Goal: Task Accomplishment & Management: Use online tool/utility

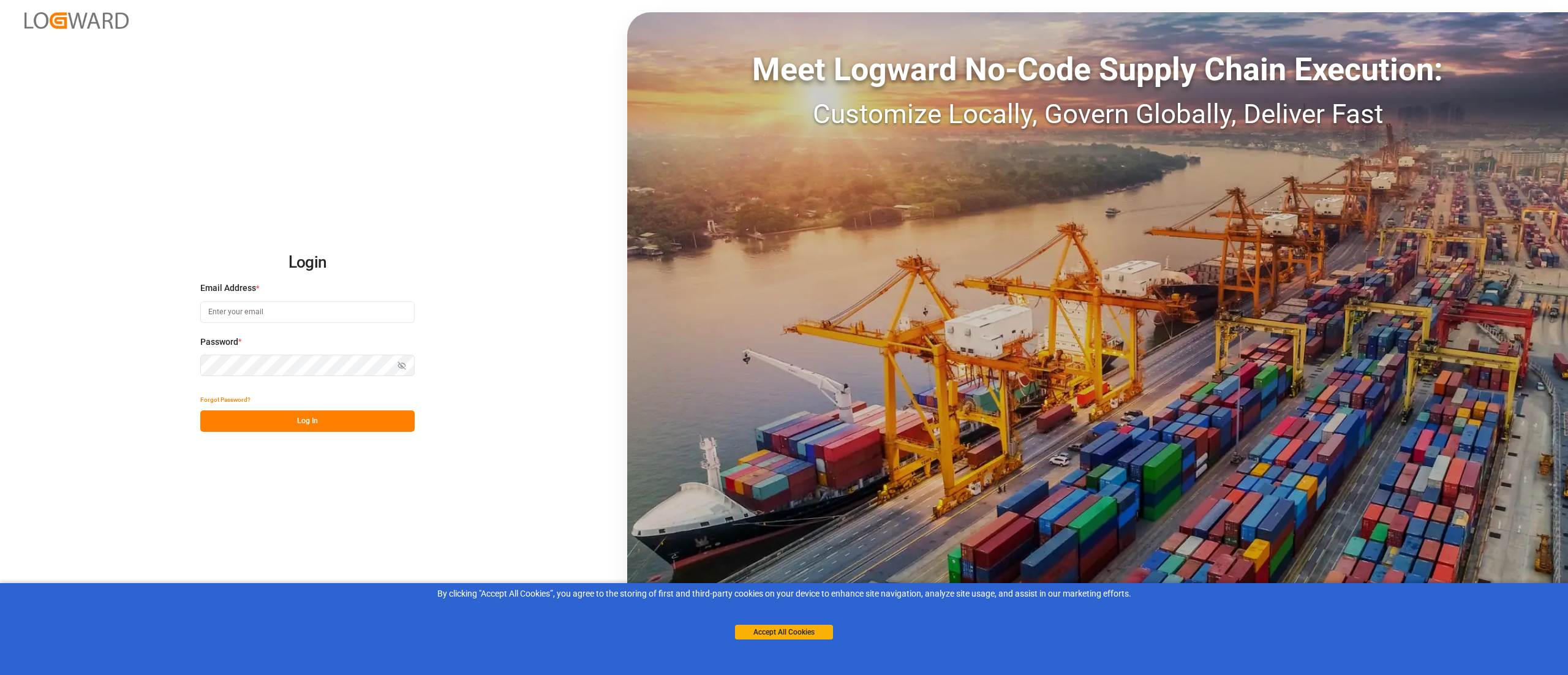
click at [327, 310] on input at bounding box center [307, 311] width 215 height 21
click at [0, 674] on com-1password-button at bounding box center [0, 675] width 0 height 0
type input "keerthan.ge@logward.com"
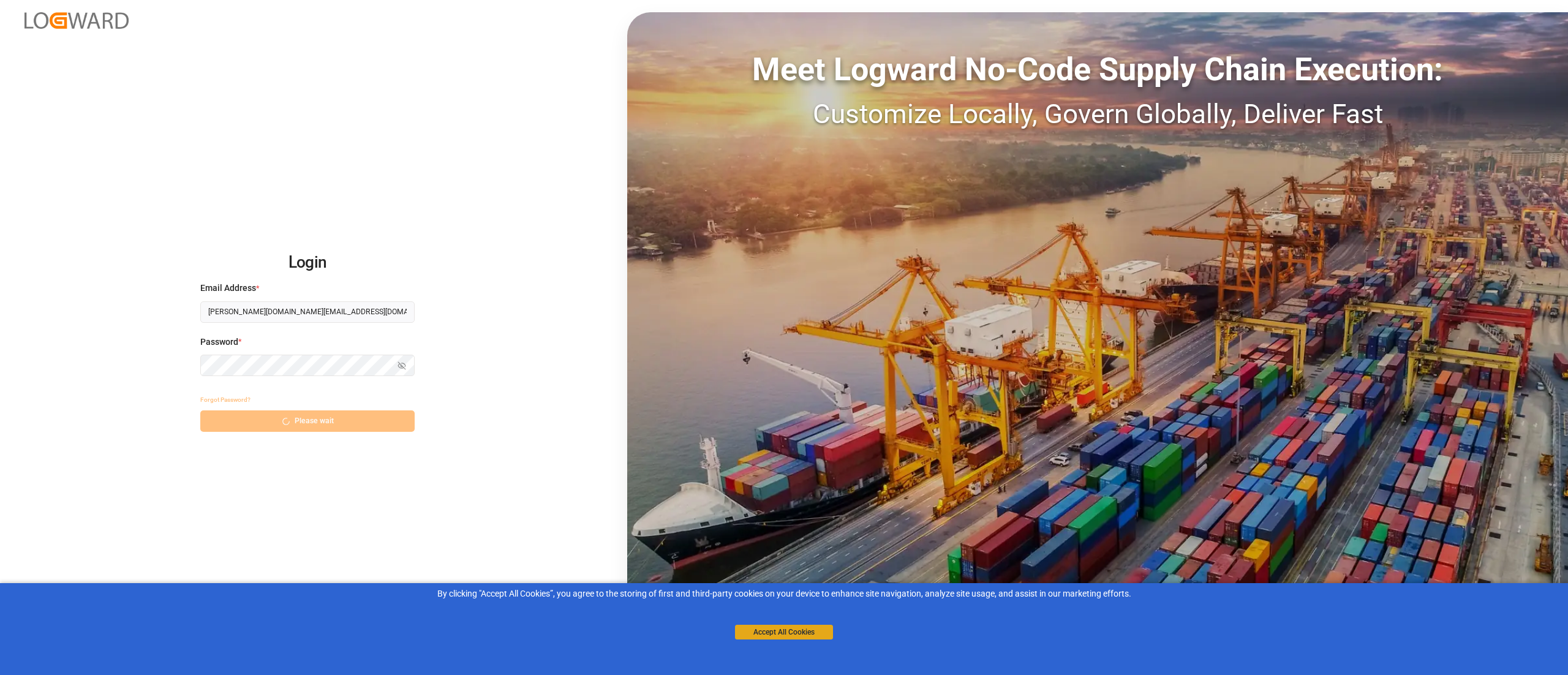
click at [776, 635] on button "Accept All Cookies" at bounding box center [784, 632] width 98 height 15
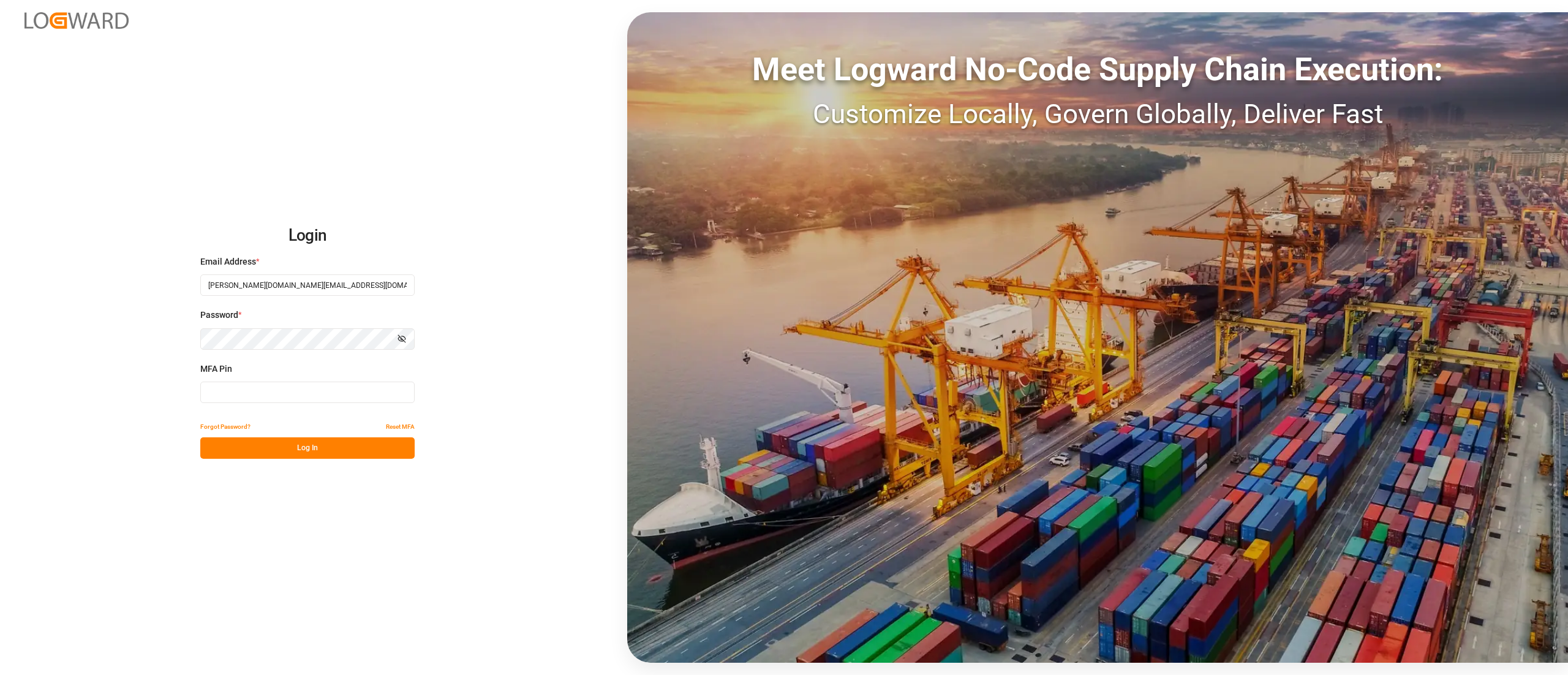
click at [306, 398] on input at bounding box center [307, 392] width 215 height 21
click at [272, 398] on input at bounding box center [307, 392] width 215 height 21
click at [273, 391] on input at bounding box center [307, 392] width 215 height 21
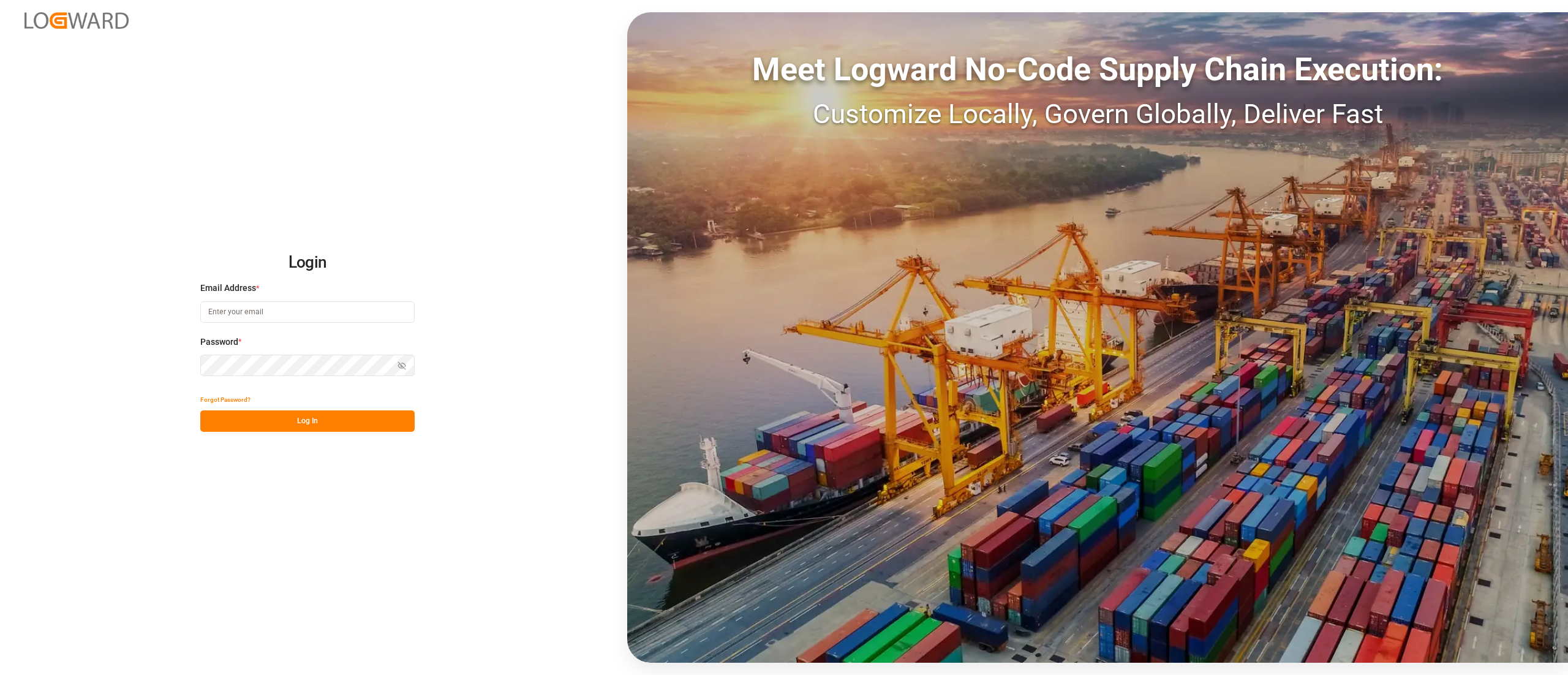
click at [315, 313] on input at bounding box center [307, 311] width 215 height 21
type input "keerthan.ge@logward.com"
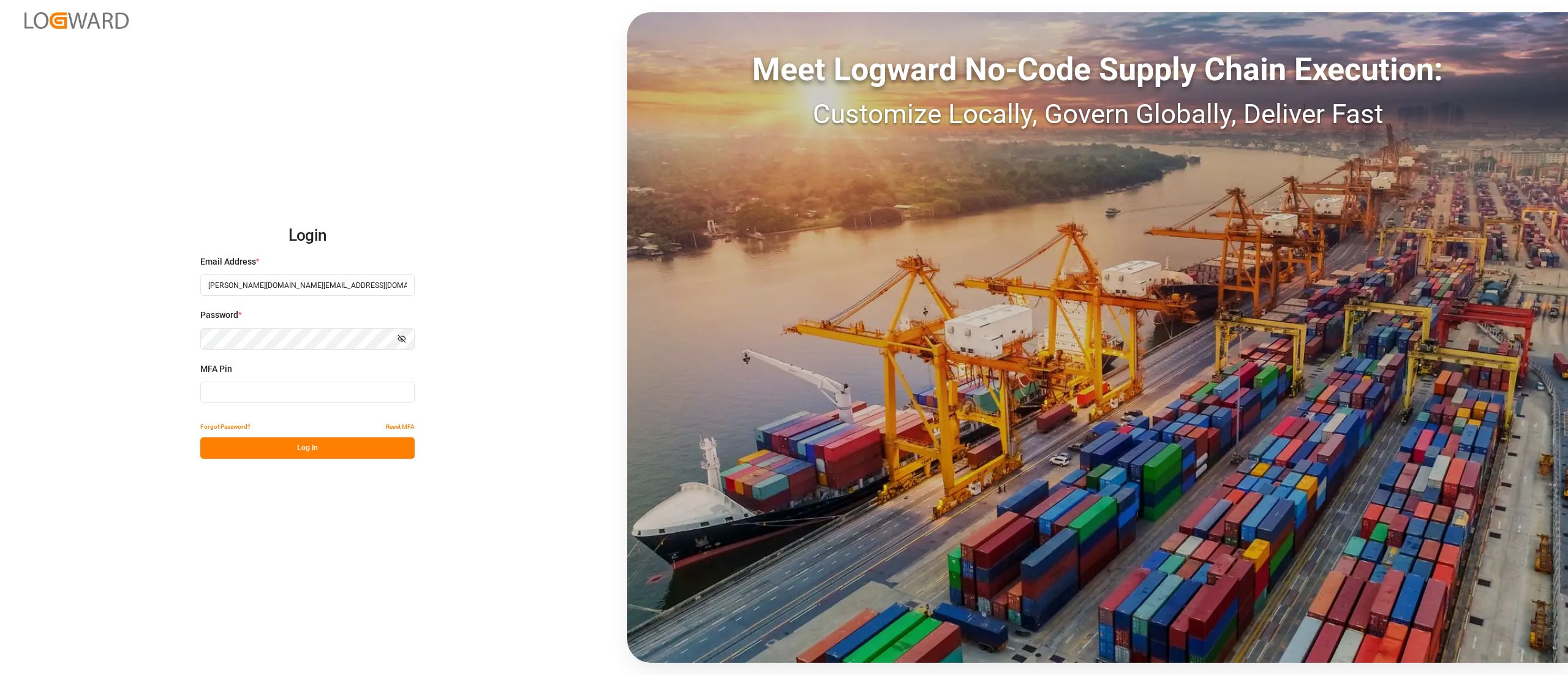
type input "230366"
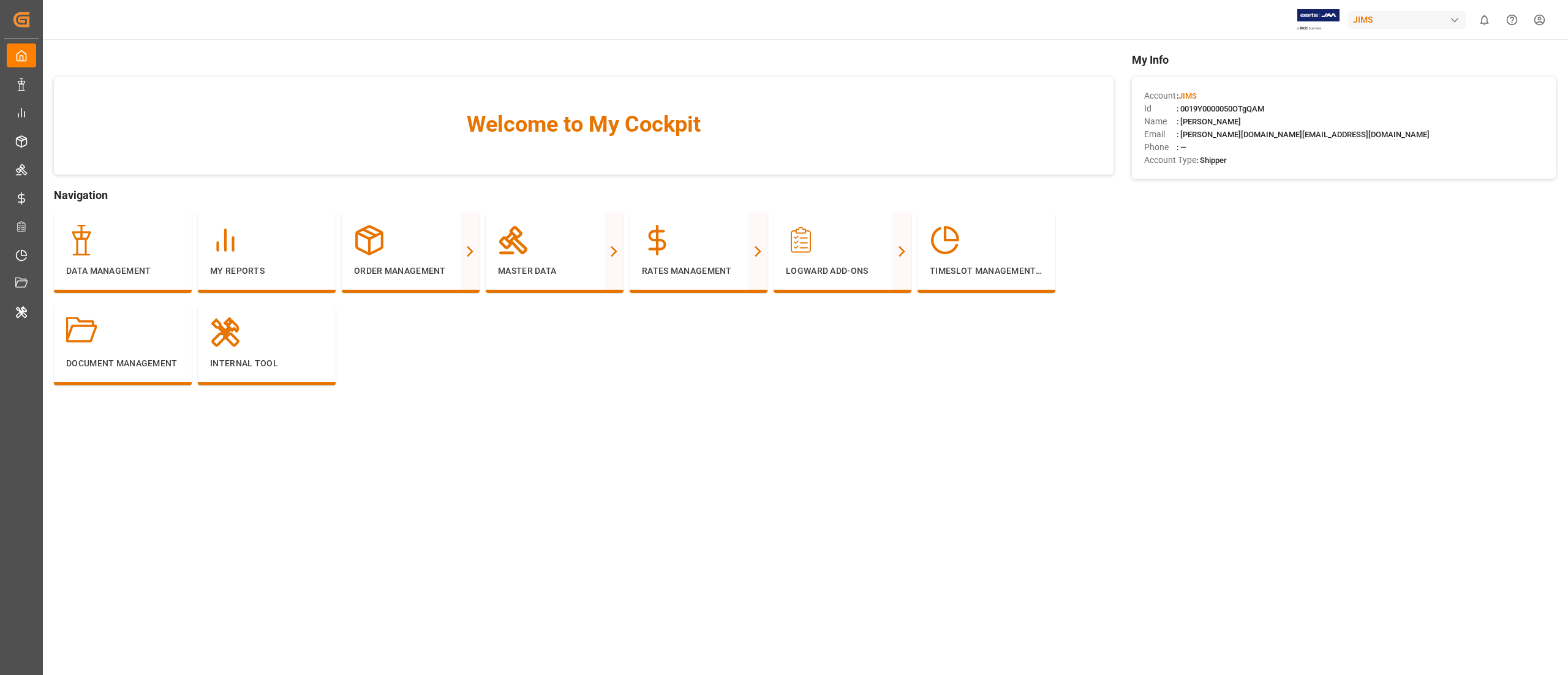
click at [1401, 21] on div "JIMS" at bounding box center [1407, 19] width 118 height 17
type input "coves"
click at [1395, 78] on div "CA Covestro AG Covestro-0V06" at bounding box center [1410, 83] width 209 height 27
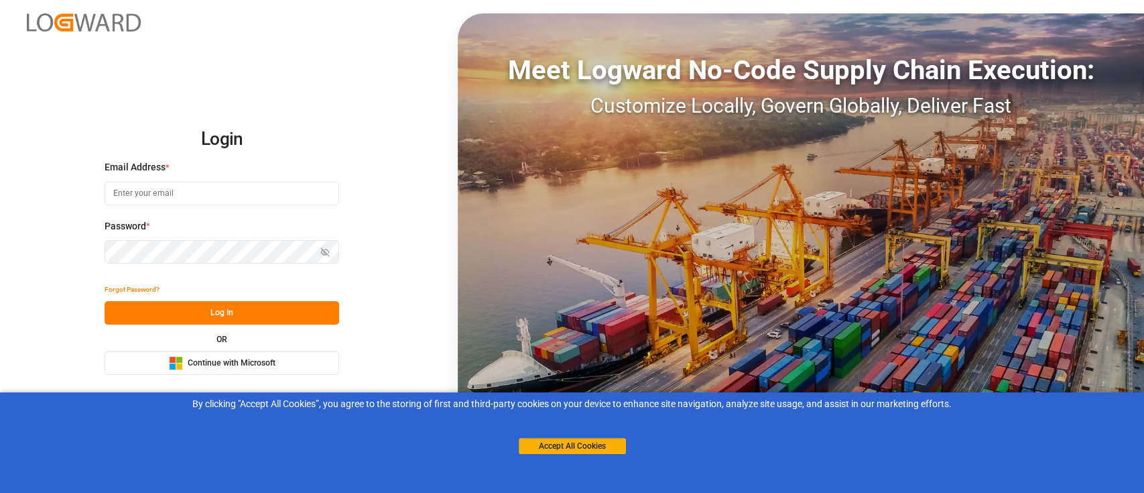
click at [224, 367] on span "Continue with Microsoft" at bounding box center [232, 363] width 88 height 12
click at [588, 448] on button "Accept All Cookies" at bounding box center [572, 446] width 107 height 16
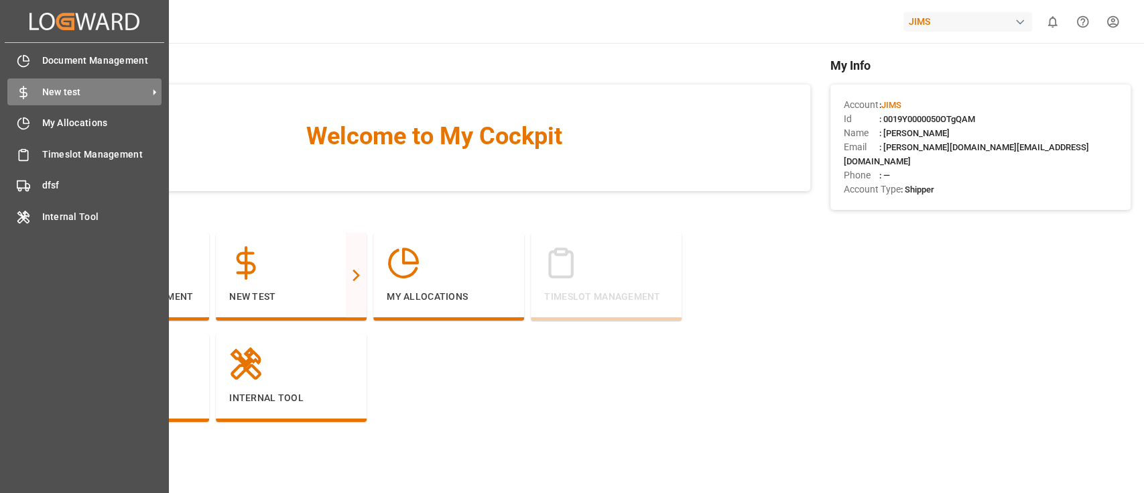
click at [153, 90] on icon at bounding box center [154, 92] width 14 height 14
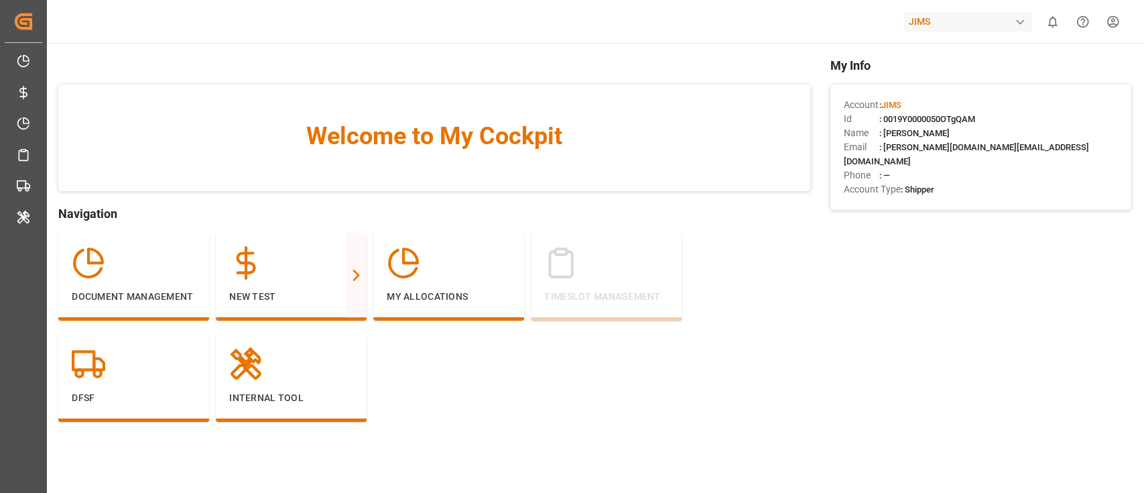
click at [998, 25] on div "JIMS" at bounding box center [968, 21] width 129 height 19
click at [957, 25] on div "JIMS" at bounding box center [968, 21] width 129 height 19
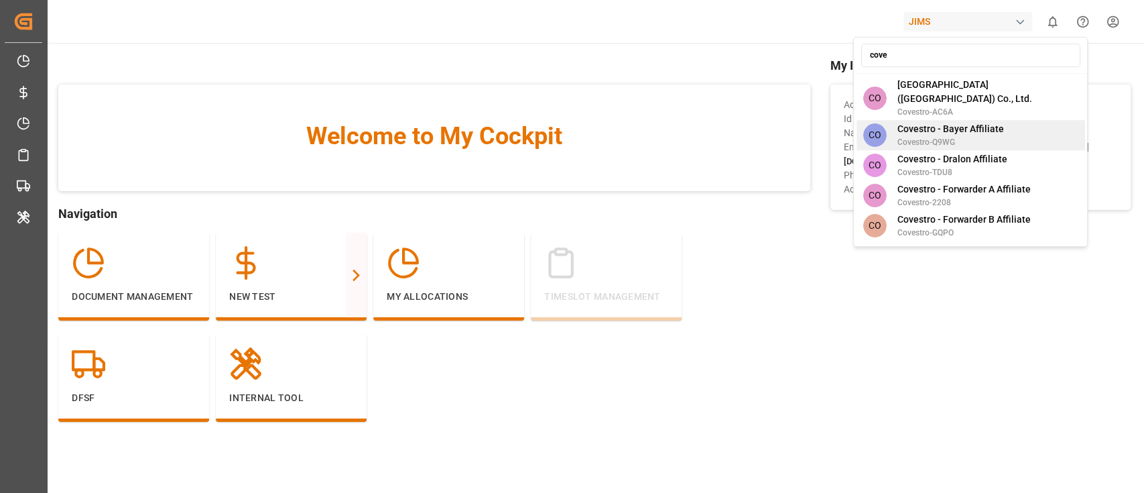
scroll to position [194, 0]
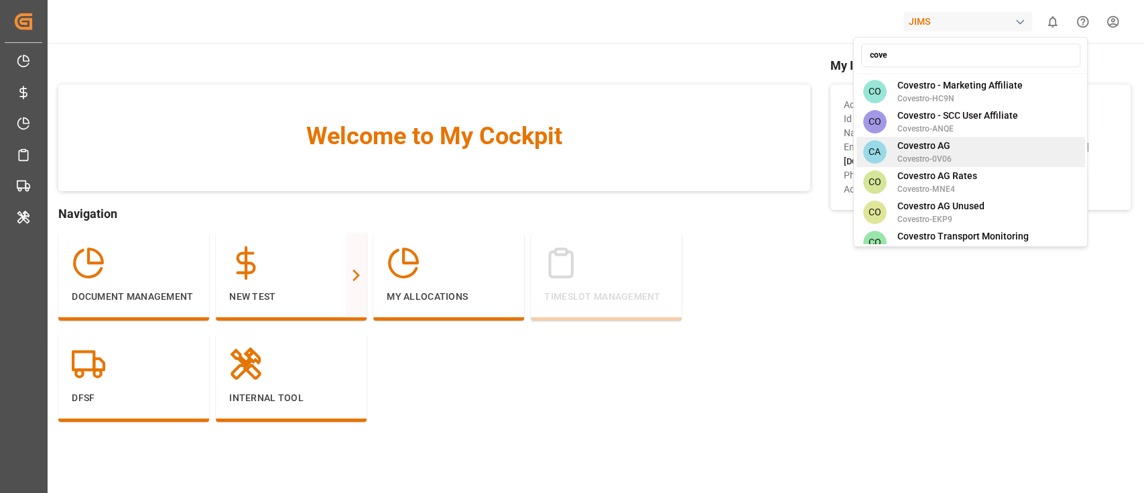
type input "cove"
click at [981, 141] on div "CA Covestro AG Covestro-0V06" at bounding box center [970, 152] width 229 height 30
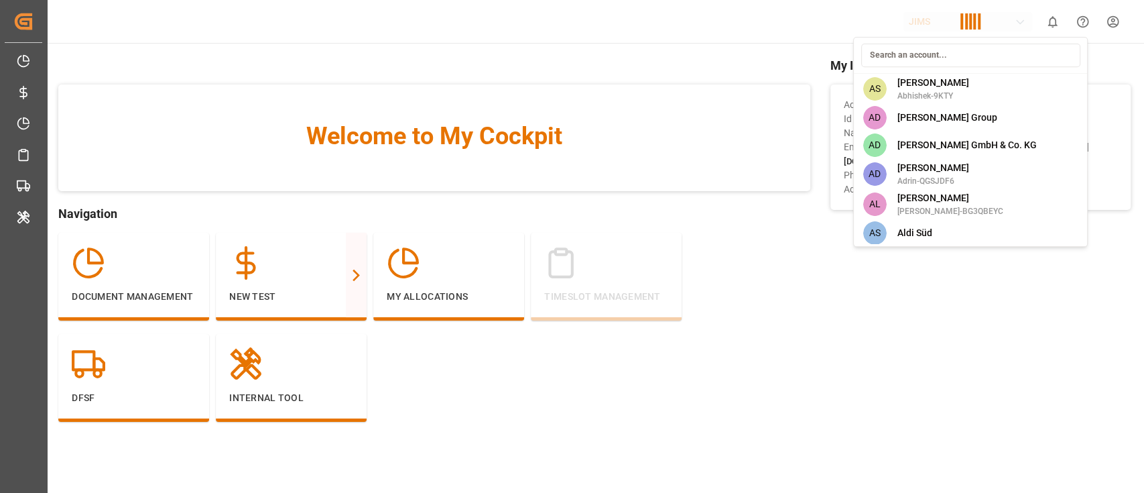
scroll to position [2157, 0]
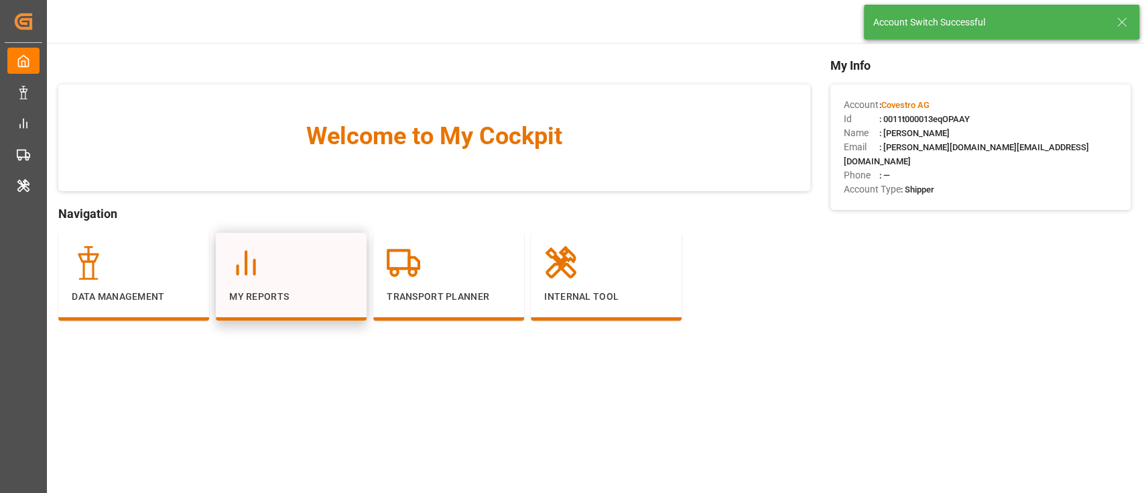
click at [312, 276] on div at bounding box center [291, 263] width 124 height 34
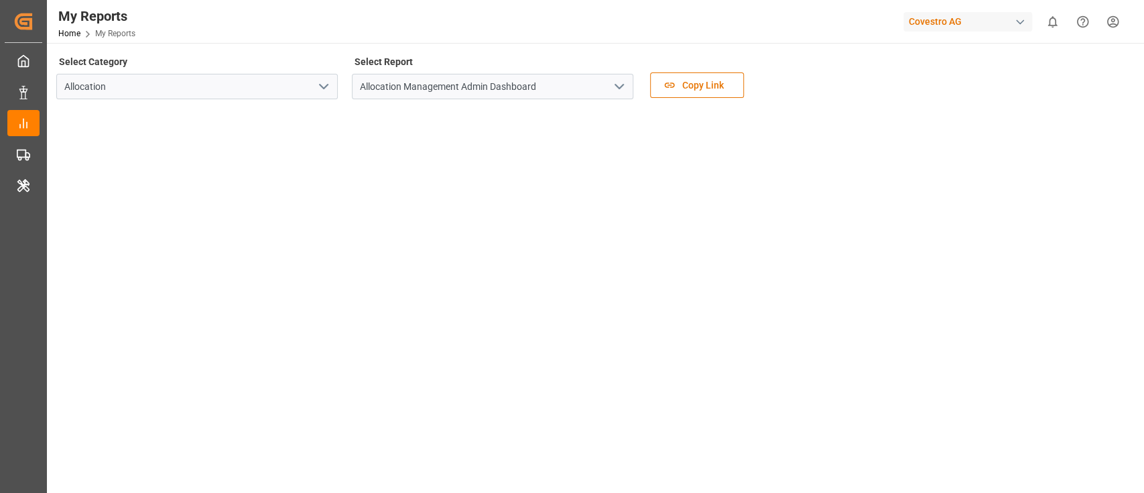
click at [327, 88] on icon "open menu" at bounding box center [324, 86] width 16 height 16
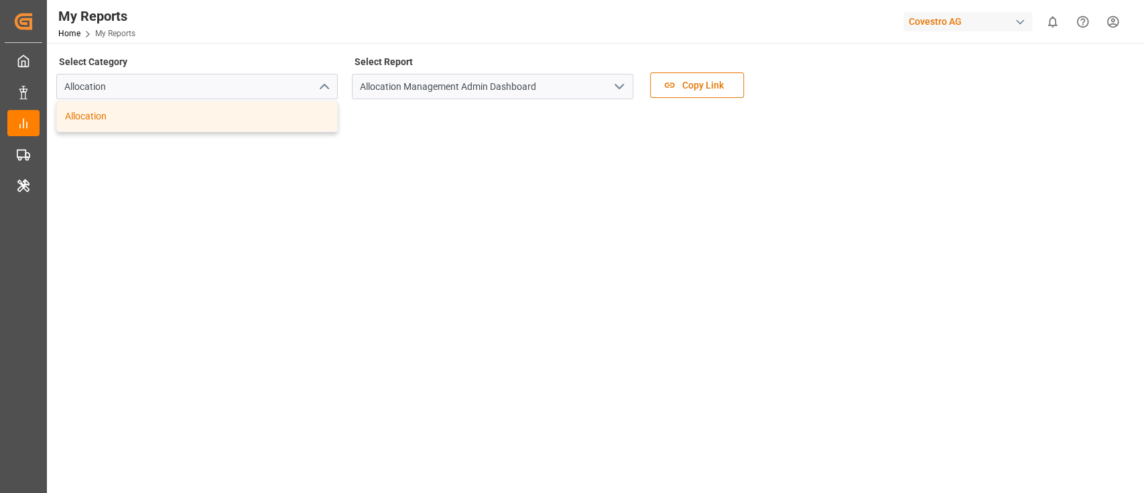
click at [331, 46] on div "Select Category Allocation Allocation Select Report Allocation Management Admin…" at bounding box center [594, 359] width 1095 height 632
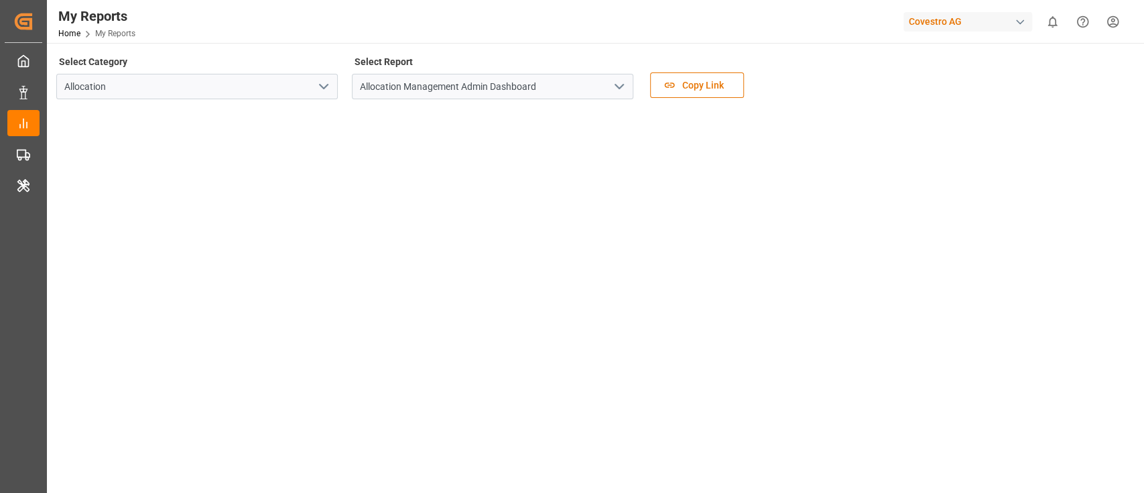
click at [326, 82] on icon "open menu" at bounding box center [324, 86] width 16 height 16
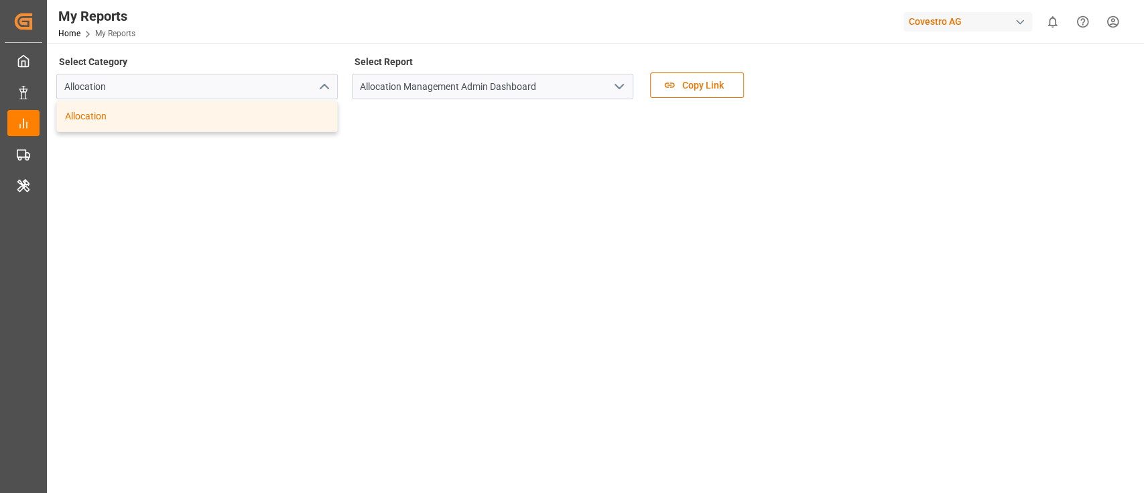
click at [340, 64] on div "Select Category Allocation Allocation Select Report Allocation Management Admin…" at bounding box center [594, 80] width 1076 height 56
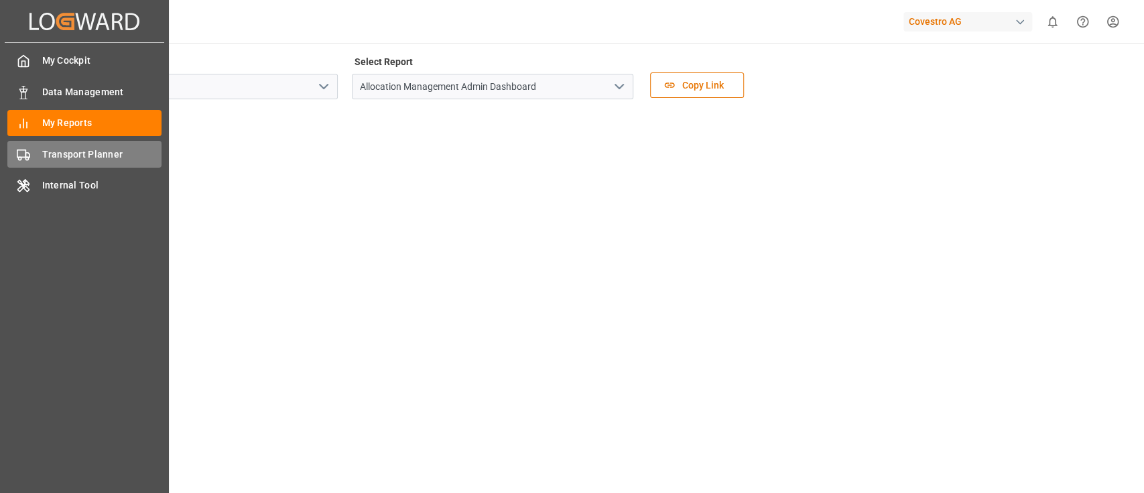
click at [62, 152] on span "Transport Planner" at bounding box center [102, 154] width 120 height 14
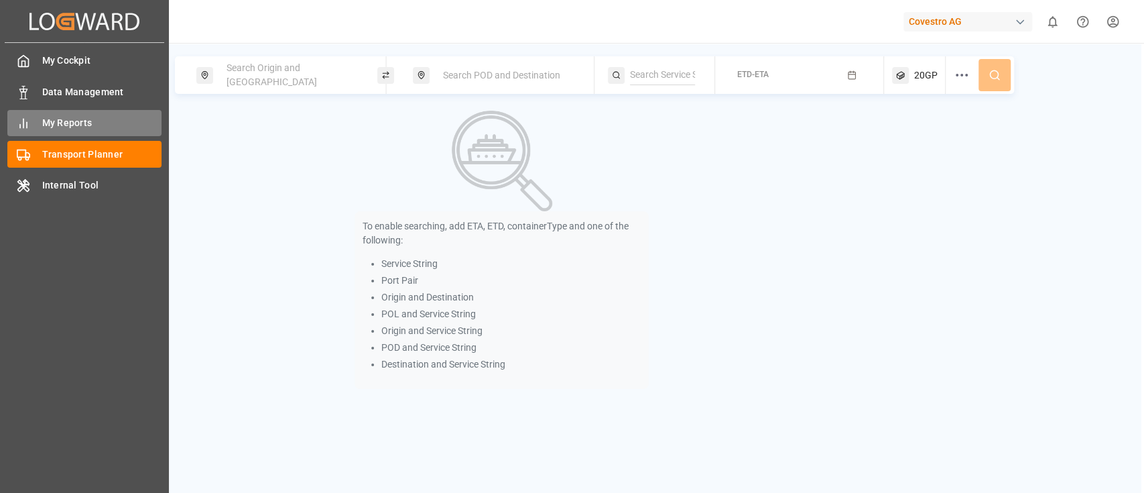
click at [40, 127] on div "My Reports My Reports" at bounding box center [84, 123] width 154 height 26
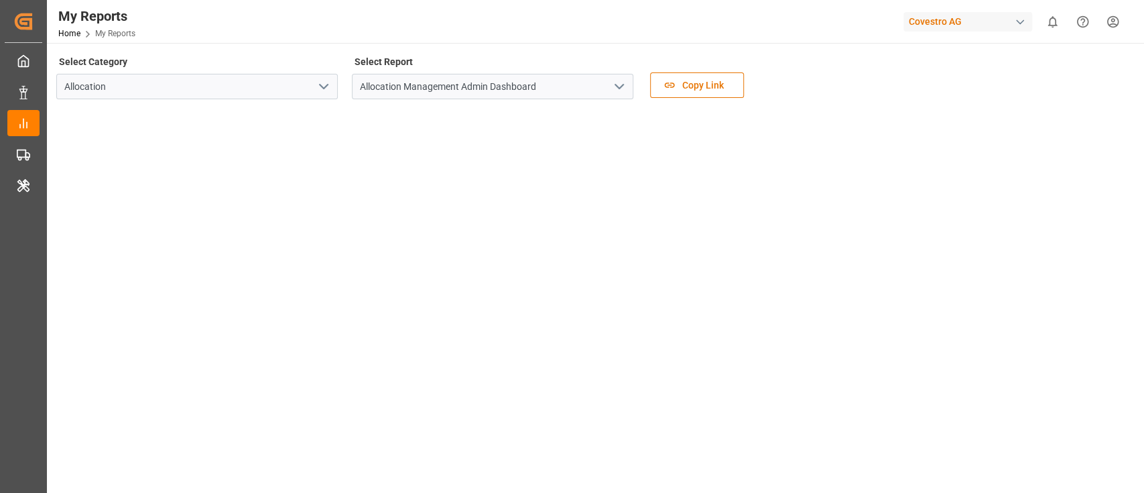
click at [332, 84] on button "open menu" at bounding box center [323, 86] width 20 height 21
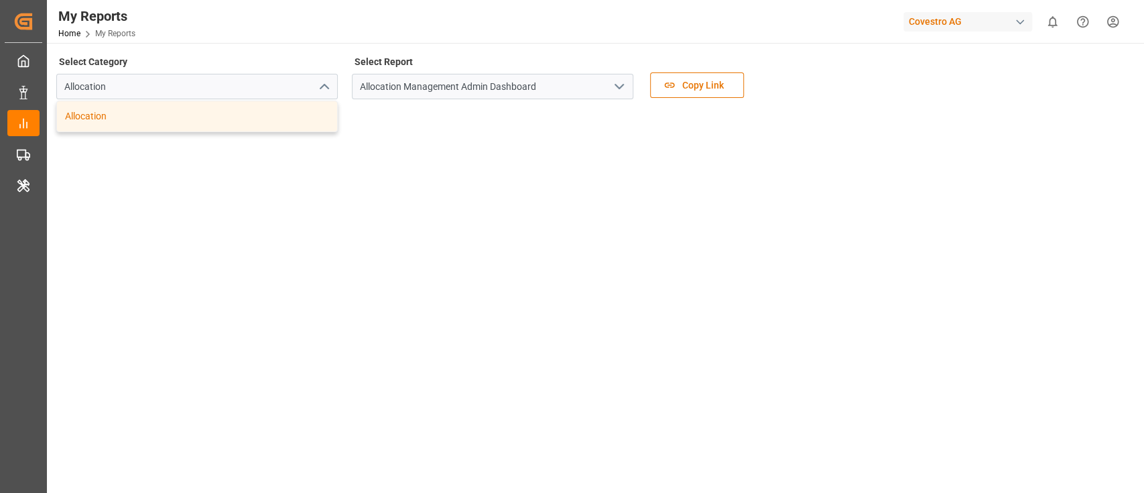
click at [968, 24] on div "Covestro AG" at bounding box center [968, 21] width 129 height 19
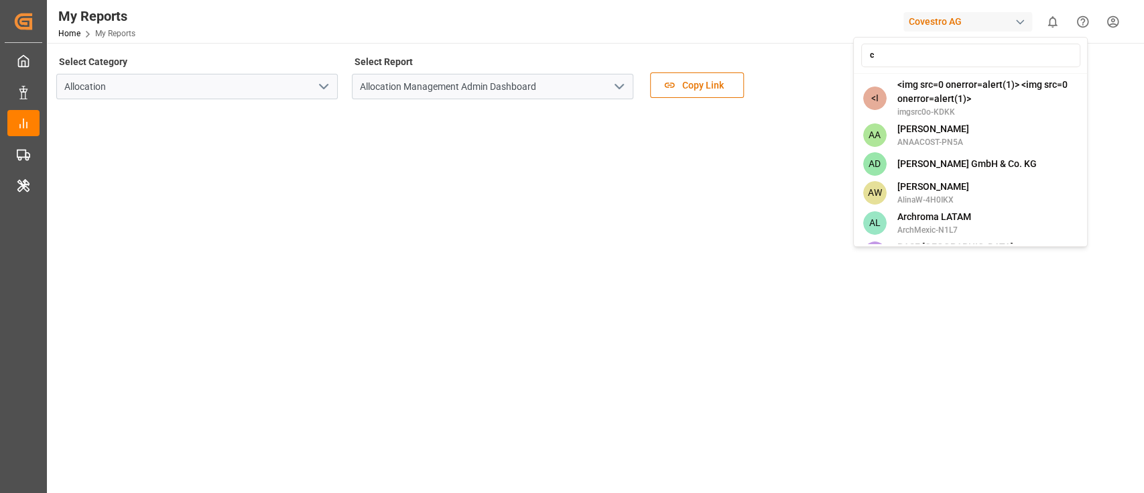
type input "co"
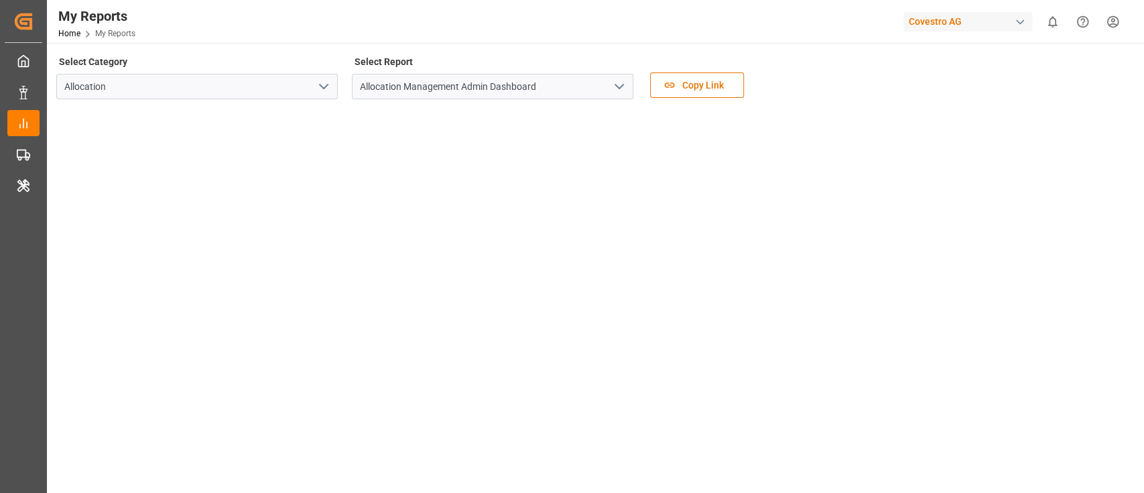
click at [955, 11] on div "Covestro AG" at bounding box center [971, 21] width 134 height 25
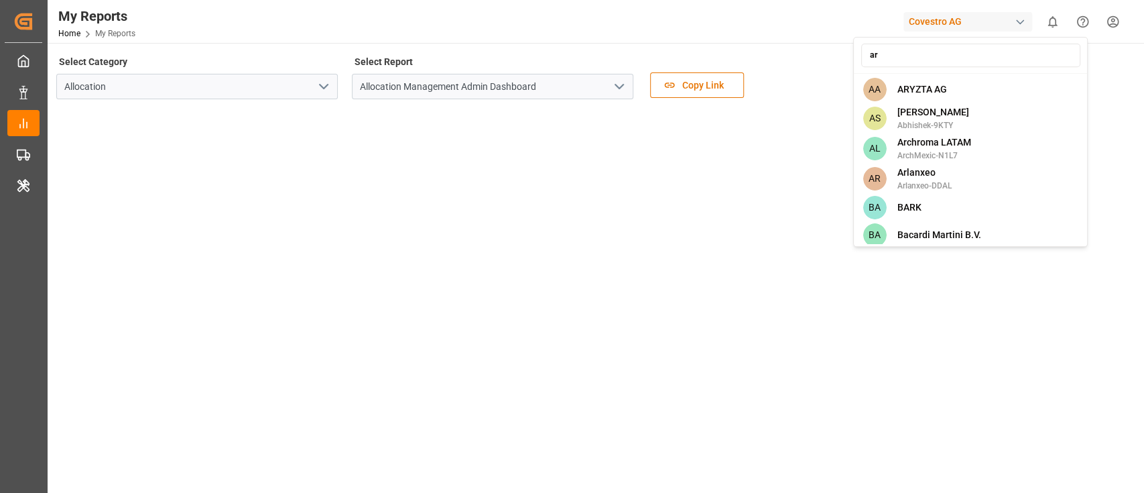
type input "arc"
